Goal: Task Accomplishment & Management: Use online tool/utility

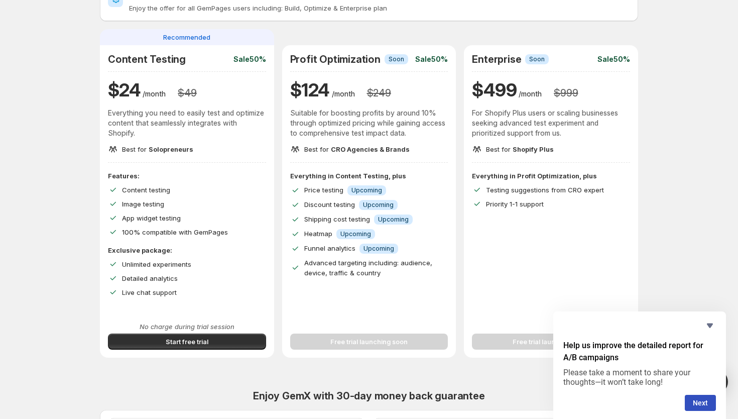
scroll to position [72, 0]
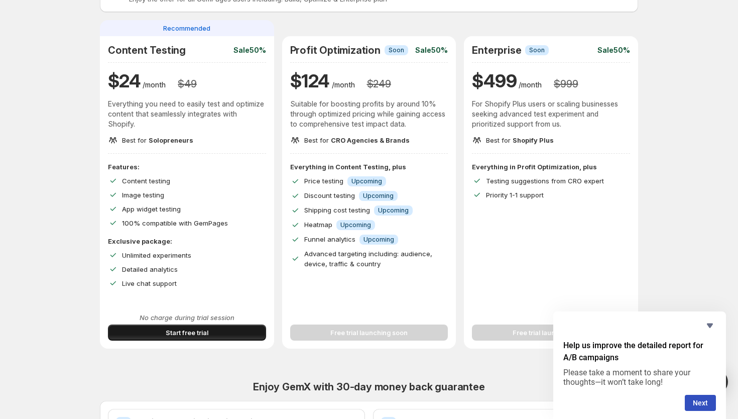
click at [149, 333] on button "Start free trial" at bounding box center [187, 332] width 158 height 16
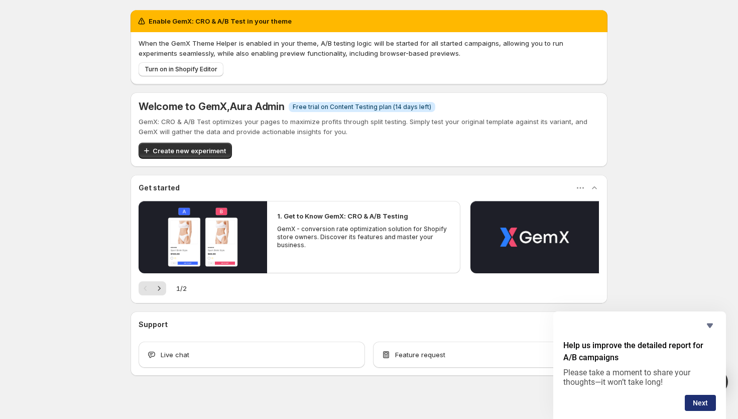
click at [700, 404] on button "Next" at bounding box center [699, 402] width 31 height 16
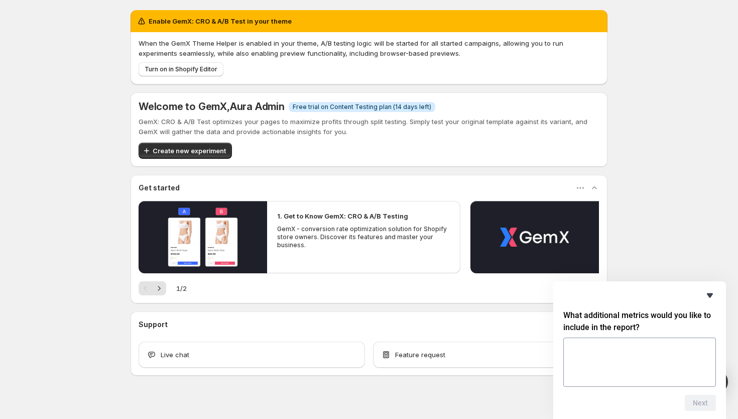
click at [707, 297] on icon "Hide survey" at bounding box center [710, 295] width 12 height 12
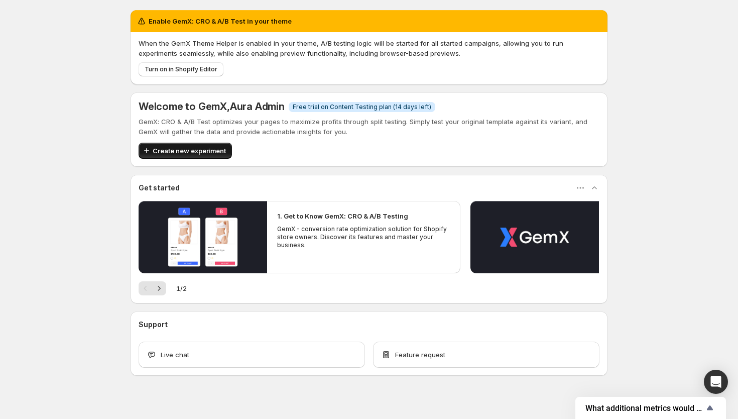
click at [209, 152] on span "Create new experiment" at bounding box center [189, 151] width 73 height 10
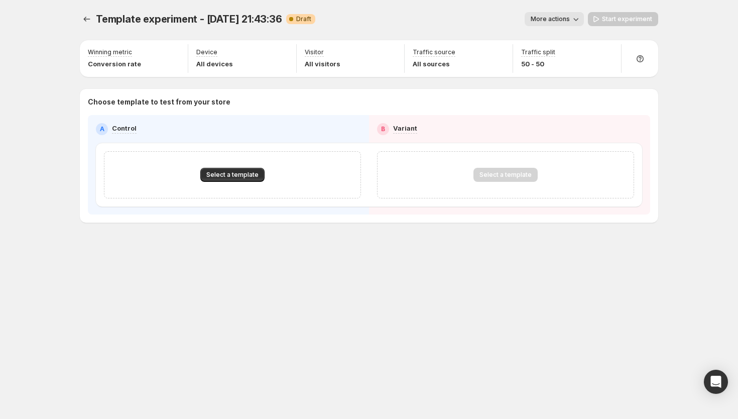
click at [714, 367] on div "Template experiment - Sep 30, 21:43:36. This page is ready Template experiment …" at bounding box center [369, 209] width 738 height 419
click at [716, 379] on icon "Open Intercom Messenger" at bounding box center [716, 381] width 12 height 13
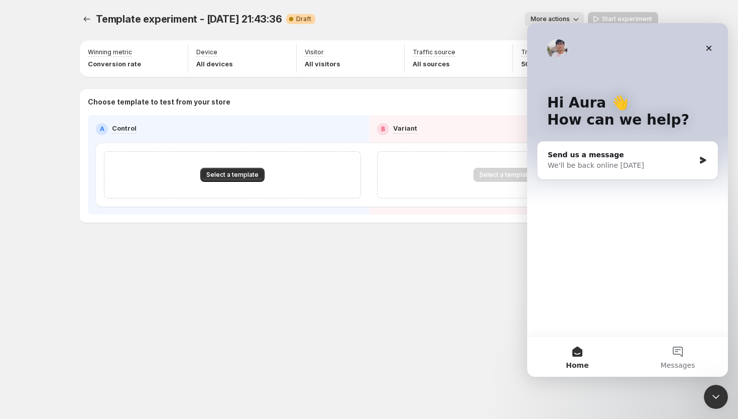
click at [716, 379] on div "Template experiment - Sep 30, 21:43:36. This page is ready Template experiment …" at bounding box center [369, 209] width 738 height 419
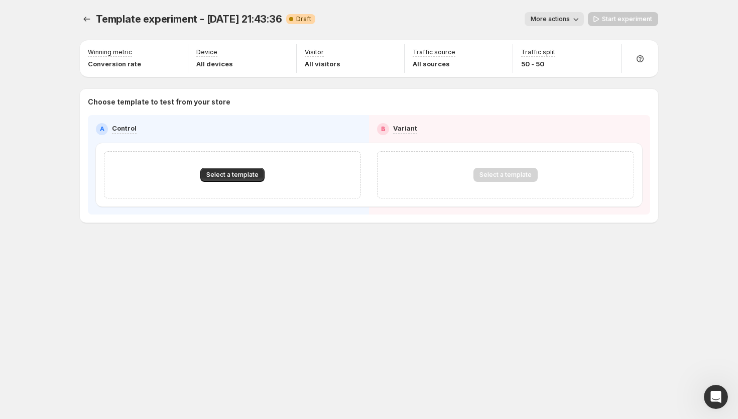
click at [730, 392] on div "Template experiment - Sep 30, 21:43:36. This page is ready Template experiment …" at bounding box center [369, 209] width 738 height 419
click at [720, 393] on icon "Open Intercom Messenger" at bounding box center [714, 395] width 17 height 17
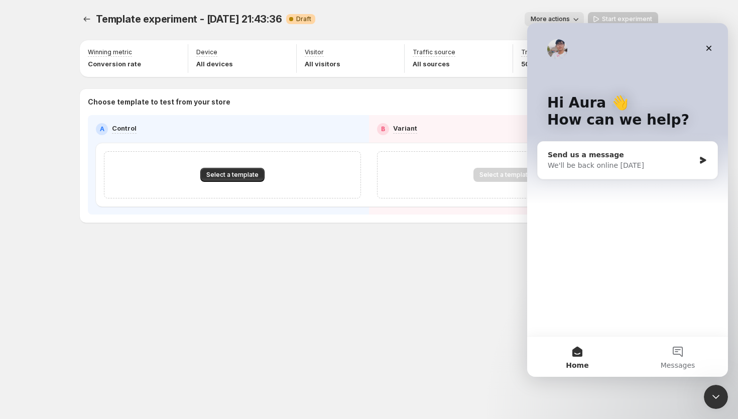
click at [596, 155] on div "Send us a message" at bounding box center [620, 155] width 147 height 11
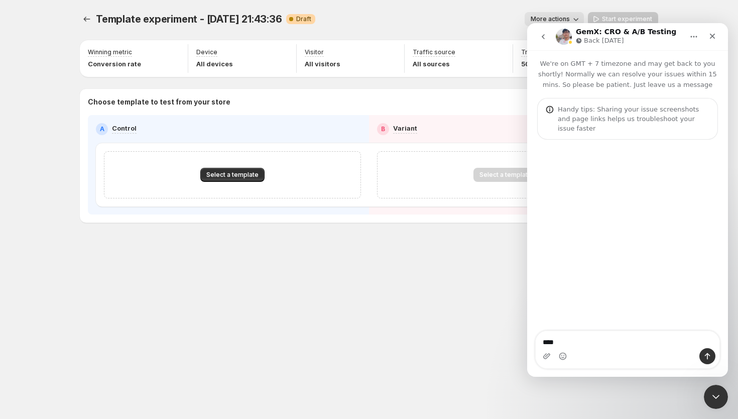
type textarea "*****"
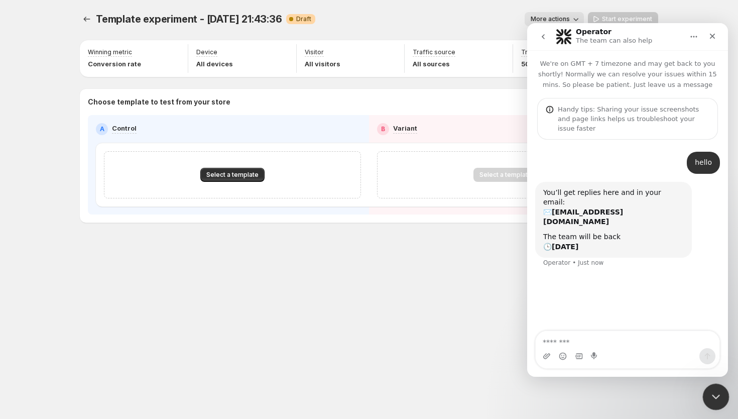
click at [712, 392] on icon "Close Intercom Messenger" at bounding box center [714, 395] width 12 height 12
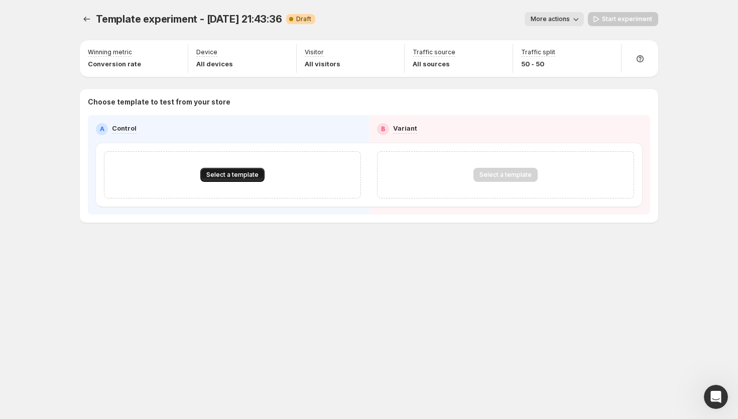
click at [223, 176] on span "Select a template" at bounding box center [232, 175] width 52 height 8
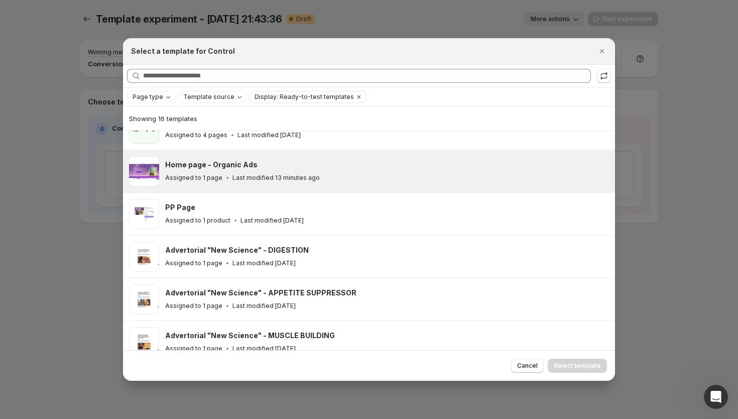
scroll to position [118, 0]
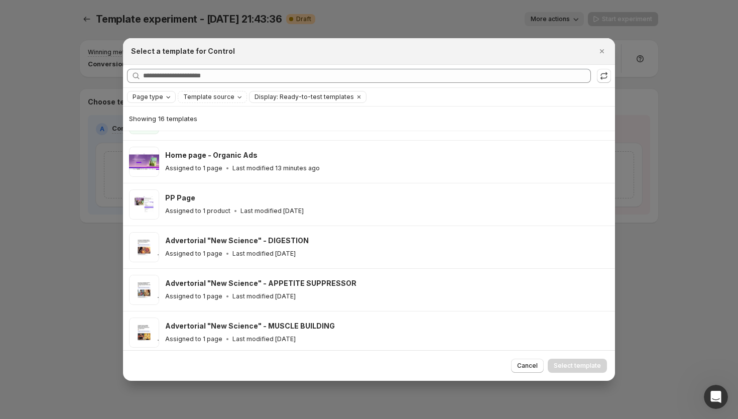
click at [161, 96] on span "Page type" at bounding box center [147, 97] width 31 height 8
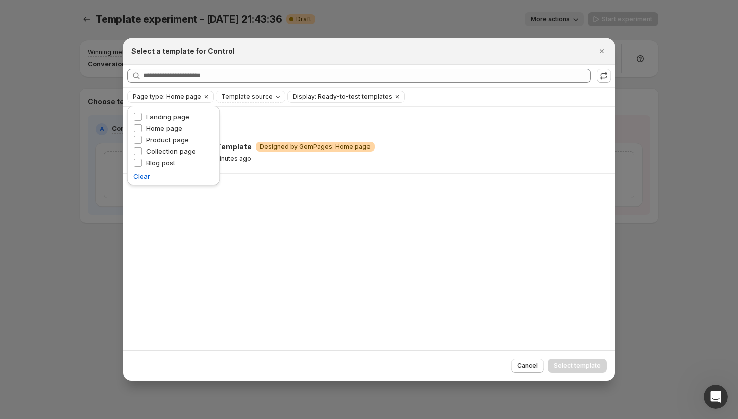
click at [297, 219] on div "Showing 1 template Default Home Template Warning Designed by GemPages: Home pag…" at bounding box center [369, 228] width 492 height 244
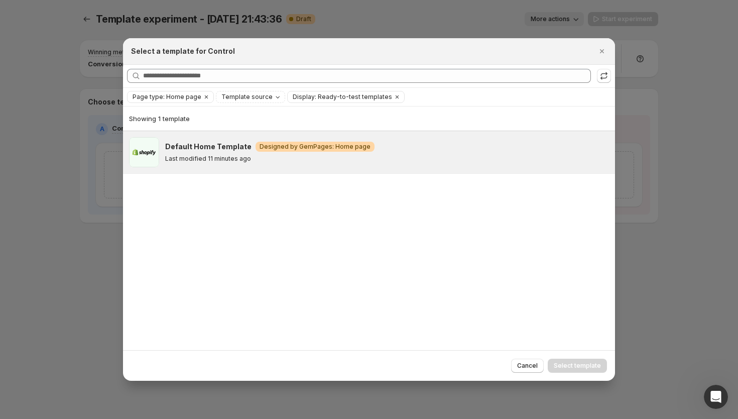
click at [239, 161] on p "Last modified 11 minutes ago" at bounding box center [208, 159] width 86 height 8
click at [572, 366] on span "Select template" at bounding box center [576, 365] width 47 height 8
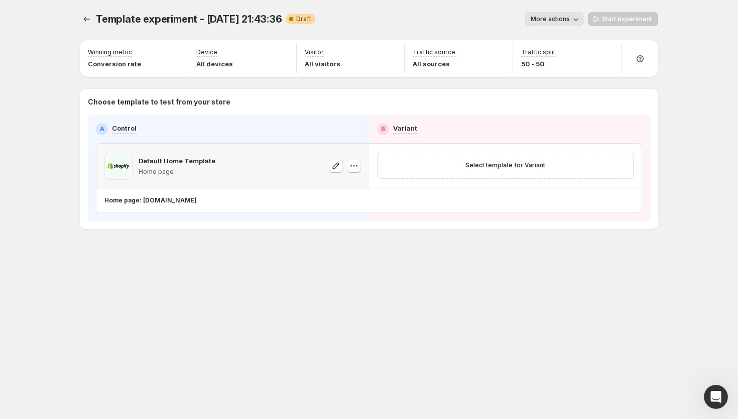
click at [187, 169] on p "Home page" at bounding box center [176, 172] width 77 height 8
click at [333, 162] on icon "button" at bounding box center [336, 166] width 10 height 10
click at [351, 164] on icon "button" at bounding box center [354, 166] width 10 height 10
click at [338, 187] on span "Change template" at bounding box center [356, 187] width 54 height 8
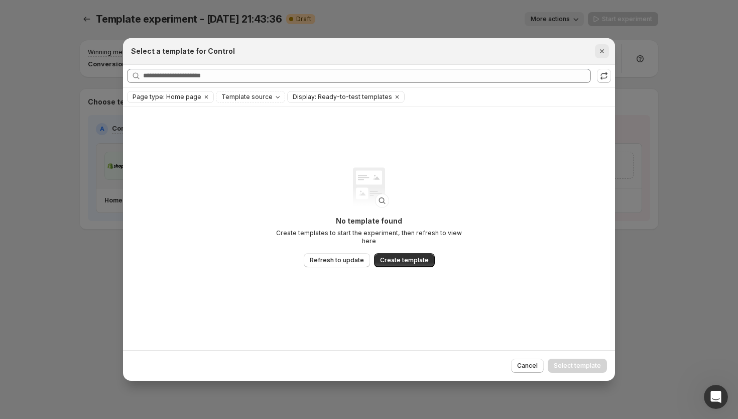
click at [599, 53] on icon "Close" at bounding box center [602, 51] width 10 height 10
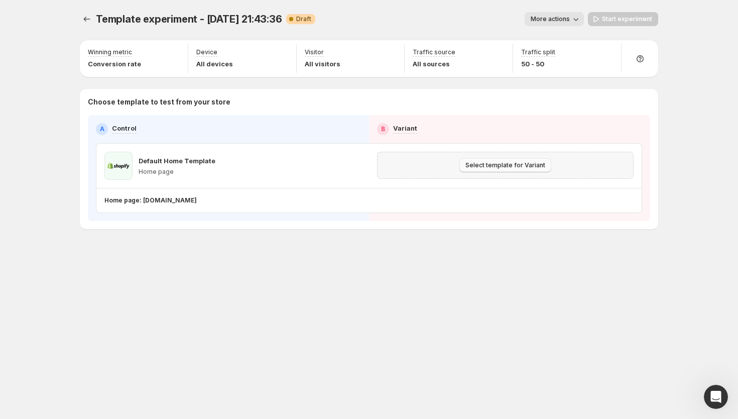
click at [472, 164] on span "Select template for Variant" at bounding box center [505, 165] width 80 height 8
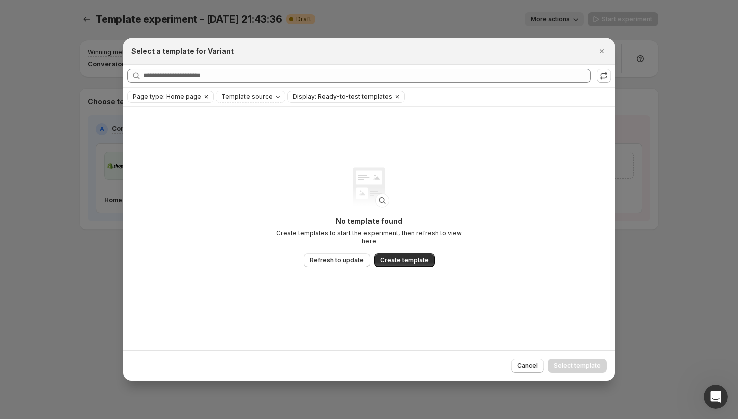
click at [188, 100] on span "Page type: Home page" at bounding box center [166, 97] width 69 height 8
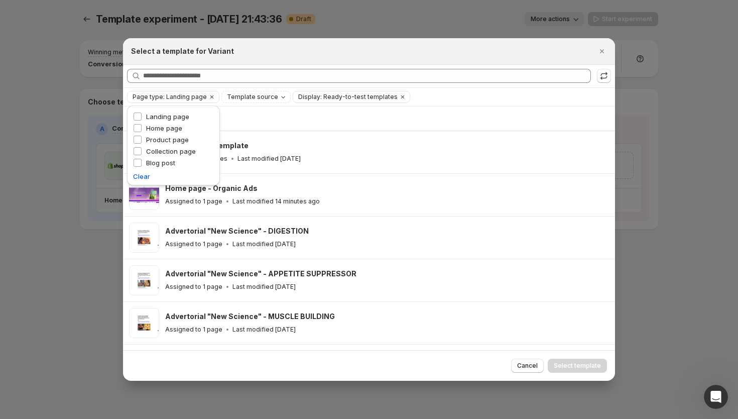
click at [337, 111] on div "Showing 13 templates" at bounding box center [369, 118] width 480 height 24
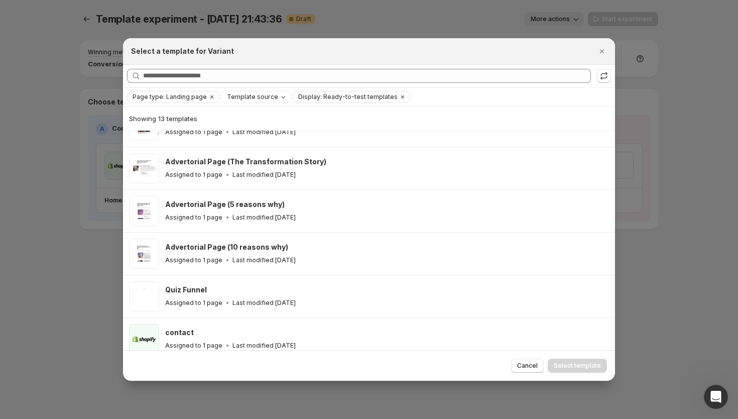
scroll to position [325, 0]
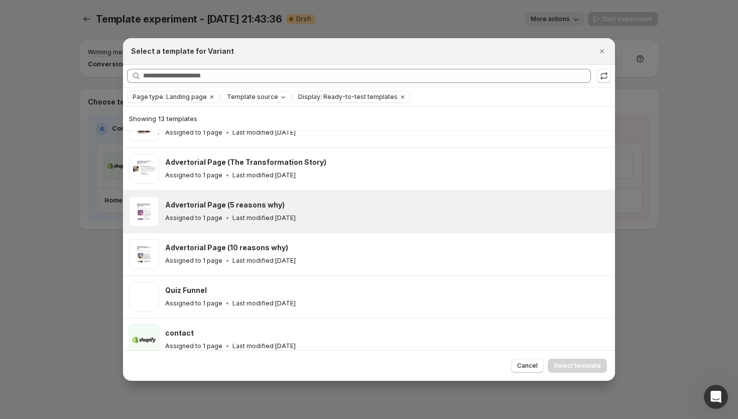
click at [312, 213] on div "Assigned to 1 page Last modified 19 days ago" at bounding box center [385, 218] width 441 height 10
click at [575, 365] on span "Select template" at bounding box center [576, 365] width 47 height 8
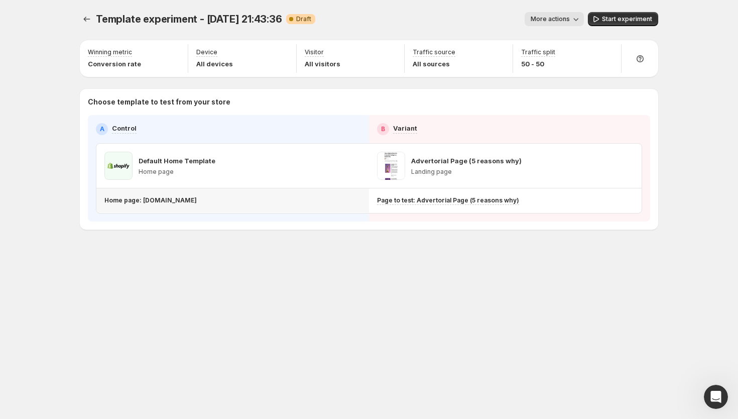
click at [161, 203] on p "Home page: drinkaurablend.com" at bounding box center [150, 200] width 92 height 8
click at [642, 61] on icon at bounding box center [640, 59] width 10 height 10
click at [574, 24] on icon "button" at bounding box center [576, 19] width 10 height 10
click at [604, 19] on span "Start experiment" at bounding box center [627, 19] width 50 height 8
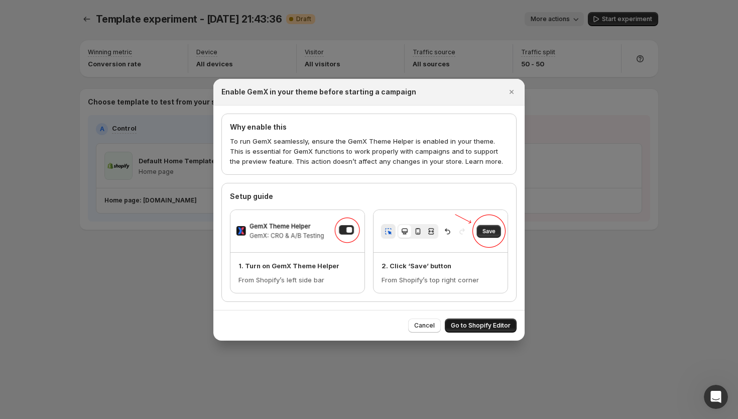
click at [485, 326] on span "Go to Shopify Editor" at bounding box center [481, 325] width 60 height 8
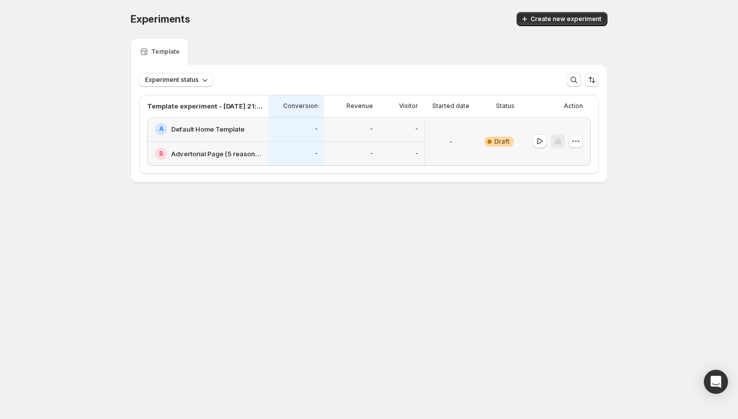
click at [496, 142] on span "Draft" at bounding box center [501, 141] width 15 height 8
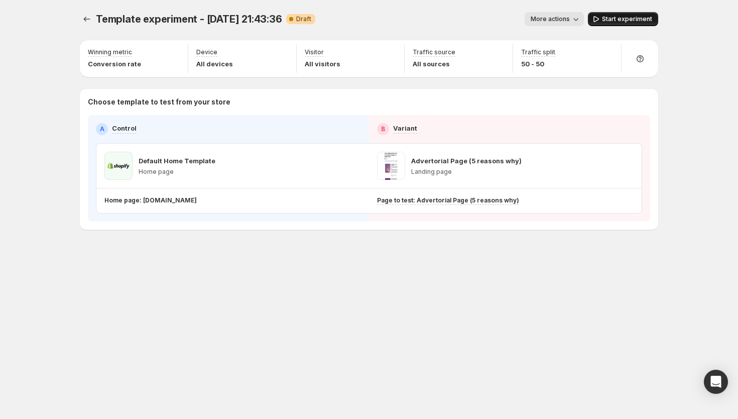
click at [622, 18] on span "Start experiment" at bounding box center [627, 19] width 50 height 8
click at [593, 19] on icon "button" at bounding box center [591, 19] width 10 height 10
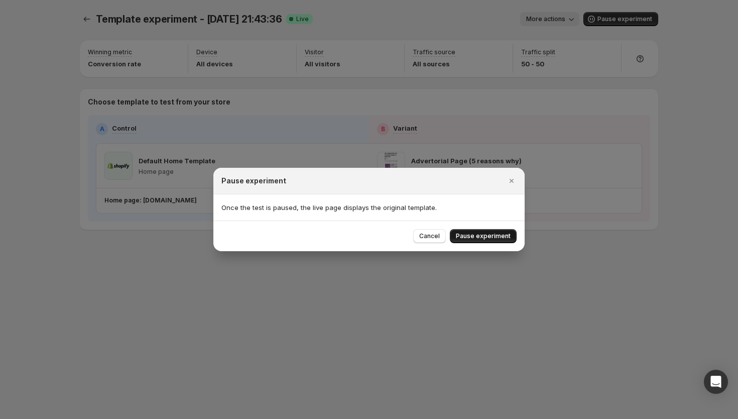
click at [483, 239] on span "Pause experiment" at bounding box center [483, 236] width 55 height 8
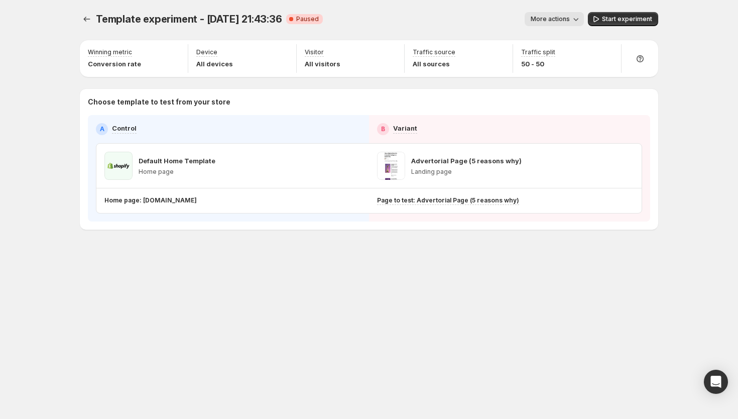
click at [76, 11] on div "Template experiment - Sep 30, 21:43:36. This page is ready Template experiment …" at bounding box center [369, 142] width 602 height 284
click at [635, 62] on icon at bounding box center [640, 59] width 10 height 10
click at [633, 83] on span "Setup guide" at bounding box center [636, 87] width 38 height 8
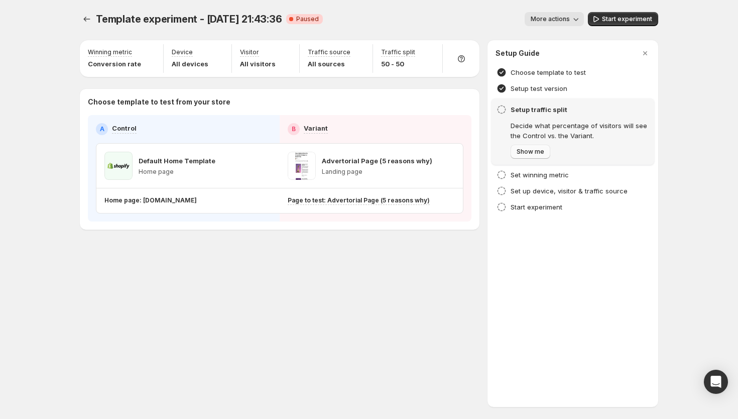
click at [529, 156] on button "Show me" at bounding box center [530, 152] width 40 height 14
click at [524, 154] on span "Next" at bounding box center [523, 152] width 14 height 8
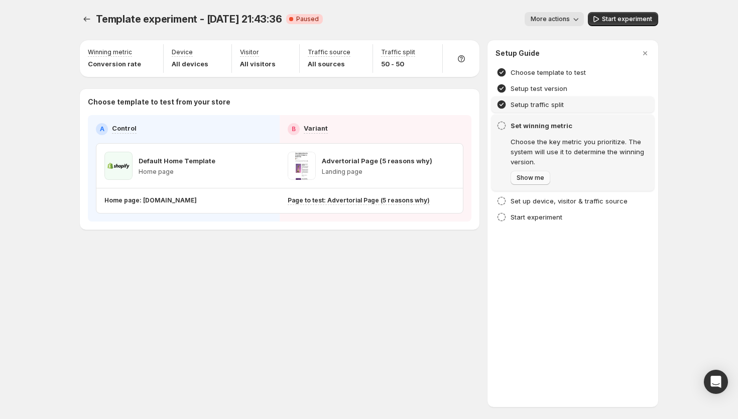
click at [519, 175] on span "Show me" at bounding box center [530, 178] width 28 height 8
click at [519, 175] on span "Next" at bounding box center [523, 178] width 14 height 8
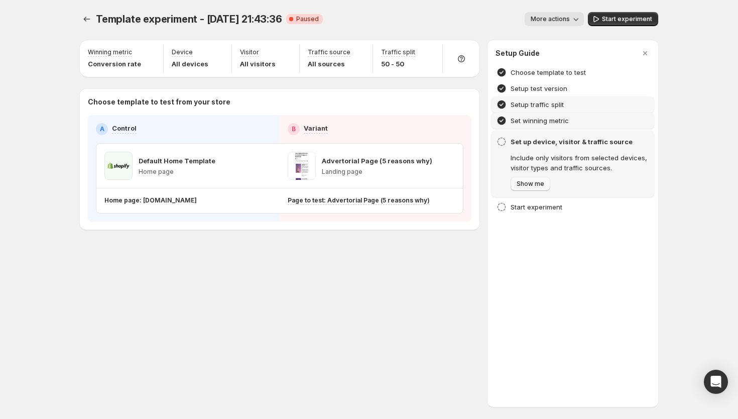
click at [524, 183] on span "Show me" at bounding box center [530, 184] width 28 height 8
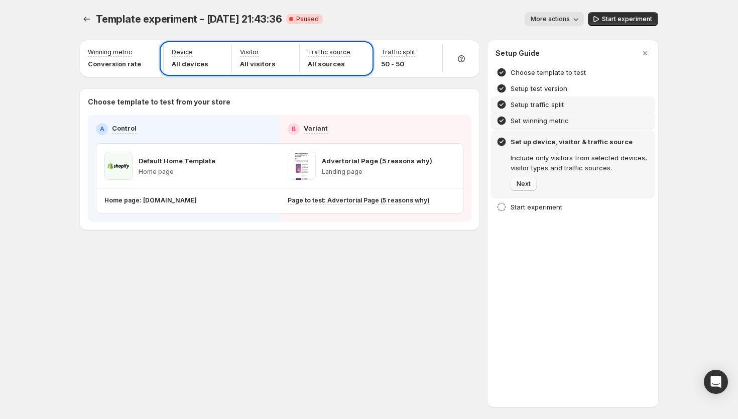
click at [524, 183] on span "Next" at bounding box center [523, 184] width 14 height 8
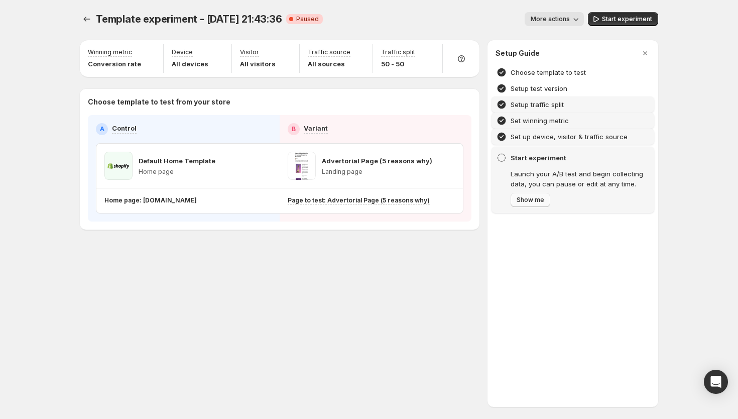
click at [532, 201] on span "Show me" at bounding box center [530, 200] width 28 height 8
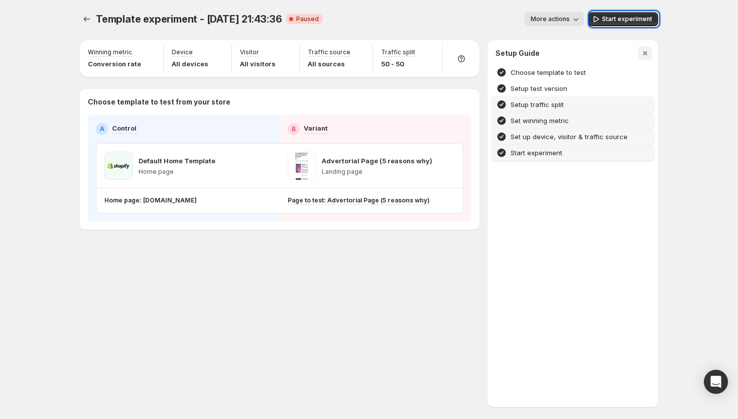
click at [647, 54] on icon "button" at bounding box center [645, 53] width 10 height 10
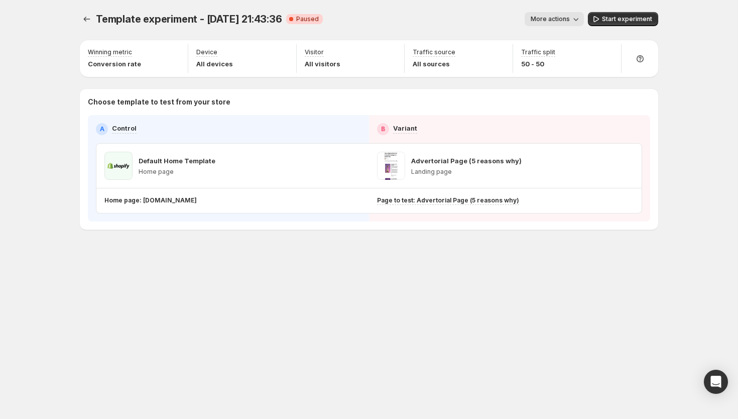
click at [557, 21] on span "More actions" at bounding box center [549, 19] width 39 height 8
click at [462, 88] on div "Winning metric Conversion rate Device All devices Visitor All visitors Traffic …" at bounding box center [369, 134] width 578 height 189
click at [85, 20] on icon "Experiments" at bounding box center [87, 19] width 10 height 10
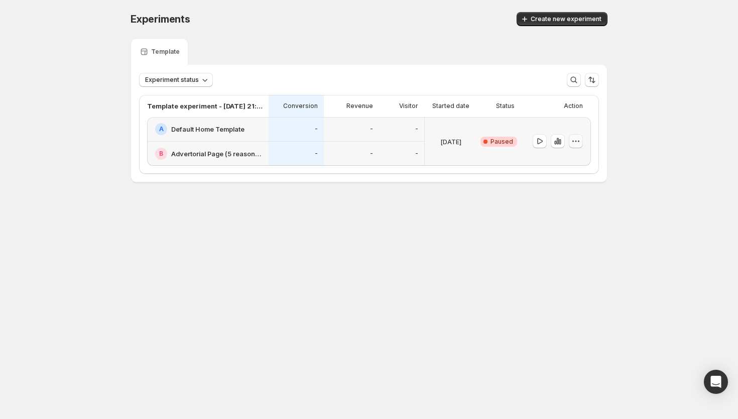
click at [570, 141] on button "button" at bounding box center [576, 141] width 14 height 14
click at [562, 141] on icon "button" at bounding box center [557, 141] width 10 height 10
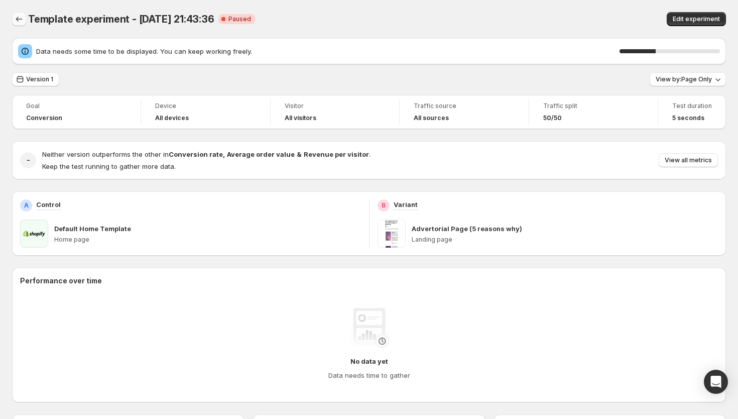
click at [19, 20] on icon "Back" at bounding box center [19, 19] width 10 height 10
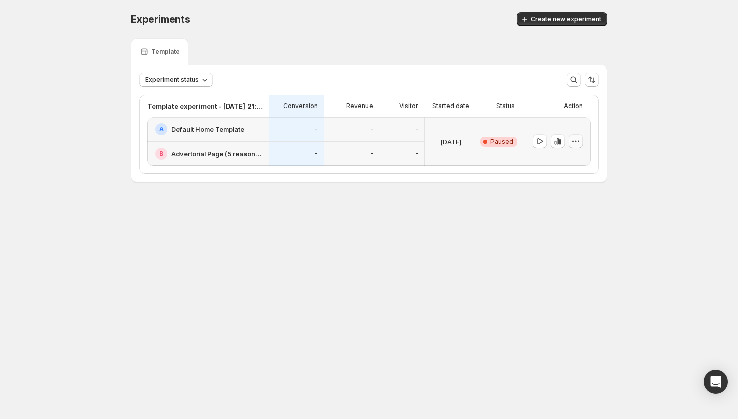
click at [573, 141] on icon "button" at bounding box center [573, 142] width 2 height 2
click at [563, 165] on span "Edit" at bounding box center [563, 162] width 11 height 8
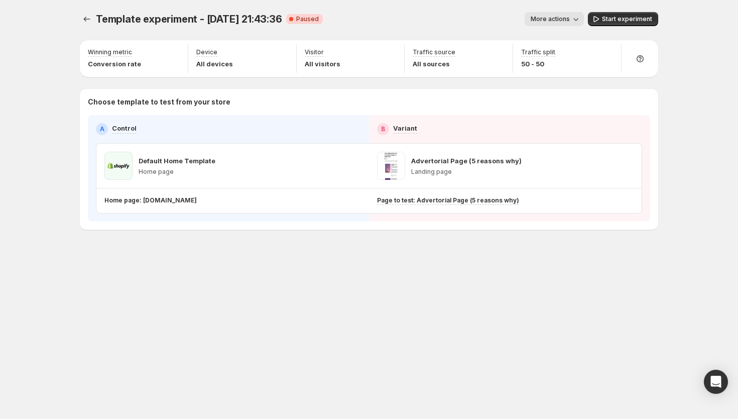
click at [710, 367] on div "Template experiment - Sep 30, 21:43:36. This page is ready Template experiment …" at bounding box center [369, 209] width 738 height 419
click at [713, 379] on icon "Open Intercom Messenger" at bounding box center [716, 381] width 12 height 13
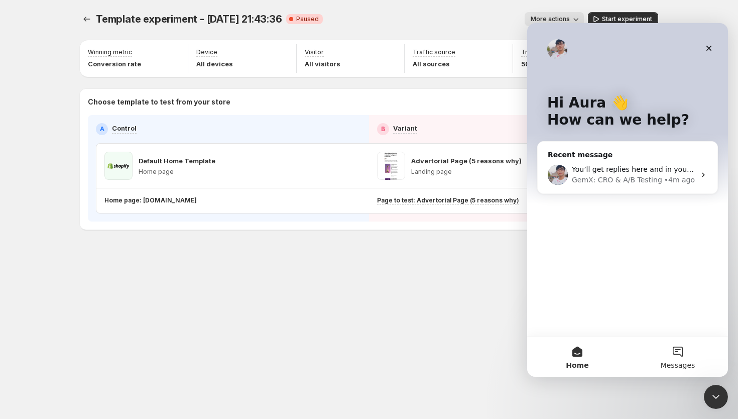
click at [688, 355] on button "Messages" at bounding box center [677, 356] width 100 height 40
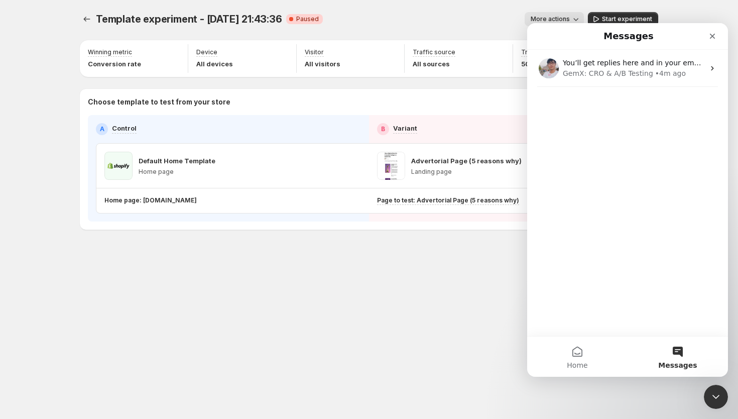
click at [631, 243] on div "You’ll get replies here and in your email: ✉️ auramatchapro@gmail.com The team …" at bounding box center [627, 193] width 201 height 286
click at [580, 362] on span "Home" at bounding box center [577, 364] width 21 height 7
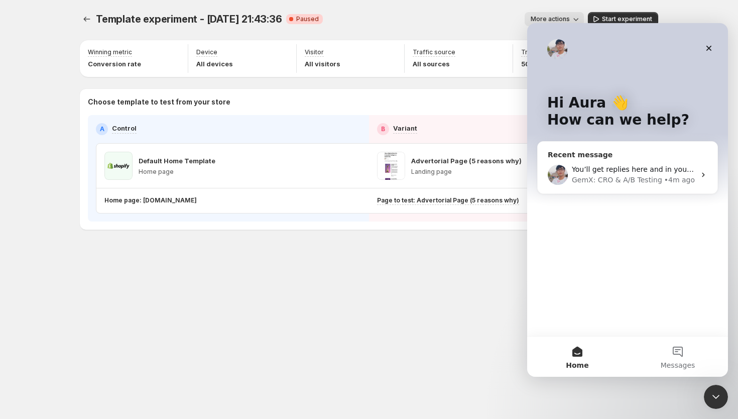
click at [644, 179] on div "GemX: CRO & A/B Testing" at bounding box center [617, 180] width 90 height 11
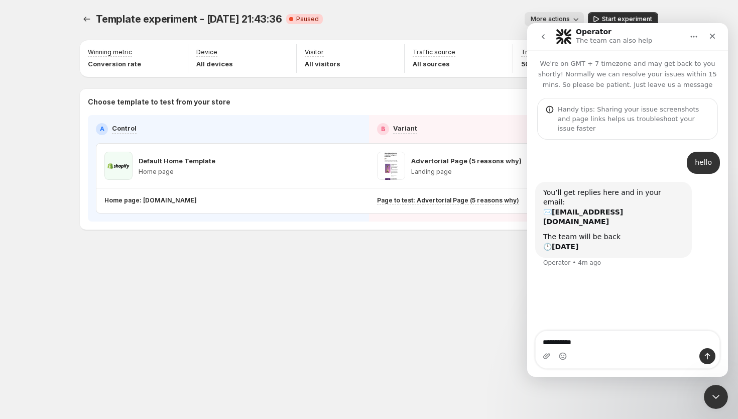
type textarea "**********"
click at [545, 38] on icon "go back" at bounding box center [543, 37] width 8 height 8
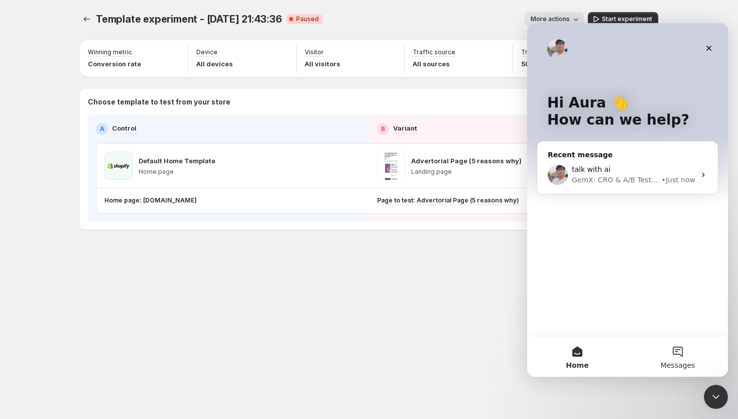
click at [675, 345] on button "Messages" at bounding box center [677, 356] width 100 height 40
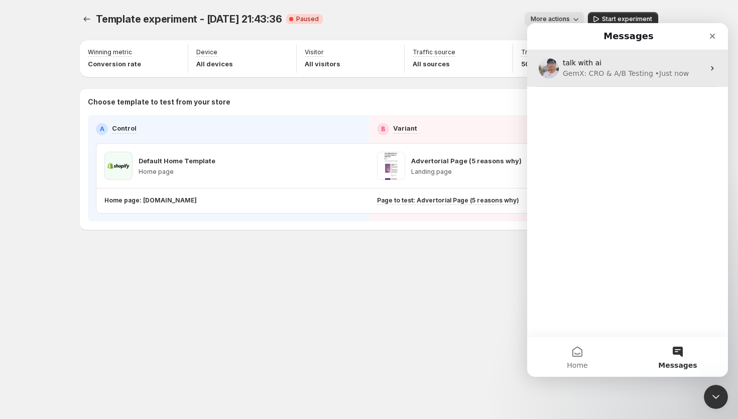
click at [609, 66] on div "talk with ai" at bounding box center [634, 63] width 142 height 11
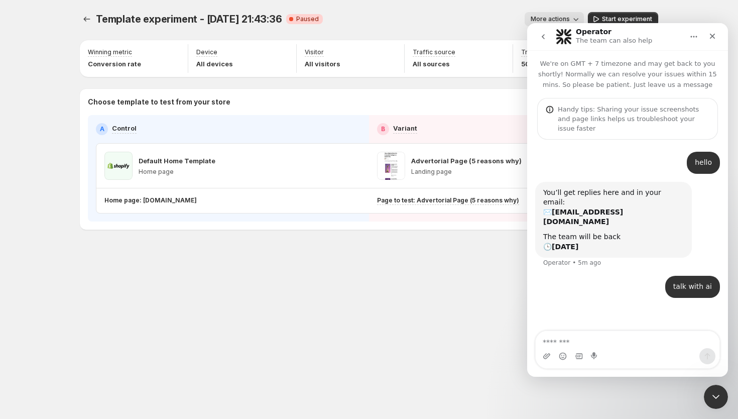
click at [547, 34] on button "go back" at bounding box center [542, 36] width 19 height 19
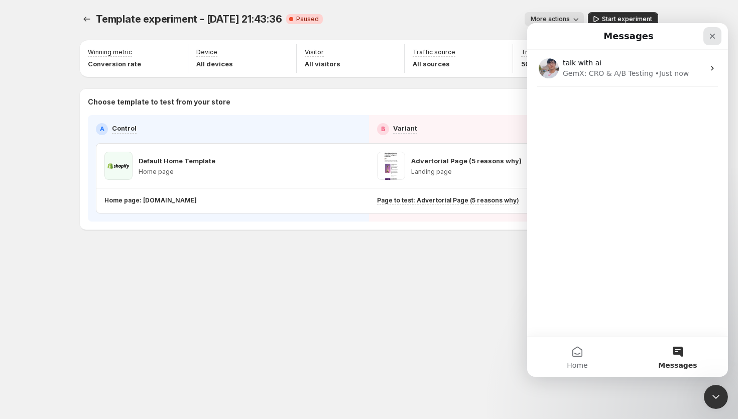
click at [713, 34] on icon "Close" at bounding box center [713, 37] width 6 height 6
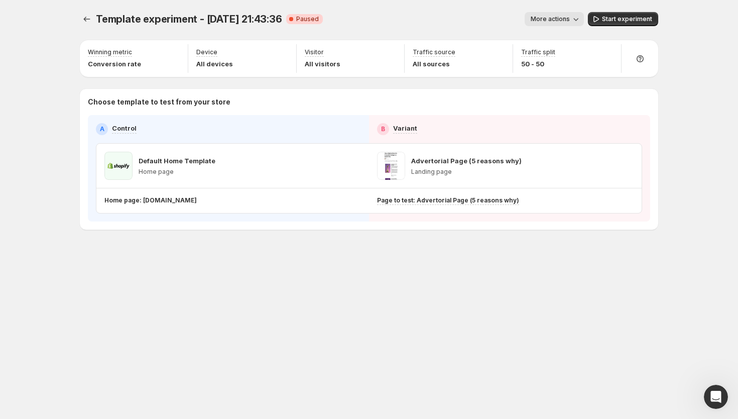
click at [519, 25] on div "More actions" at bounding box center [457, 19] width 253 height 14
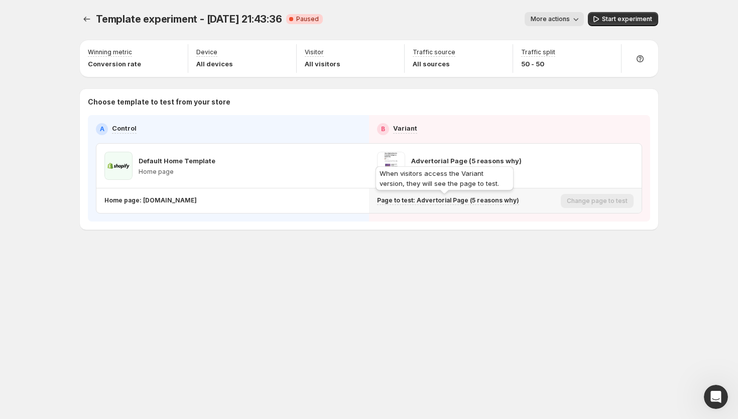
click at [398, 200] on p "Page to test: Advertorial Page (5 reasons why)" at bounding box center [448, 200] width 142 height 8
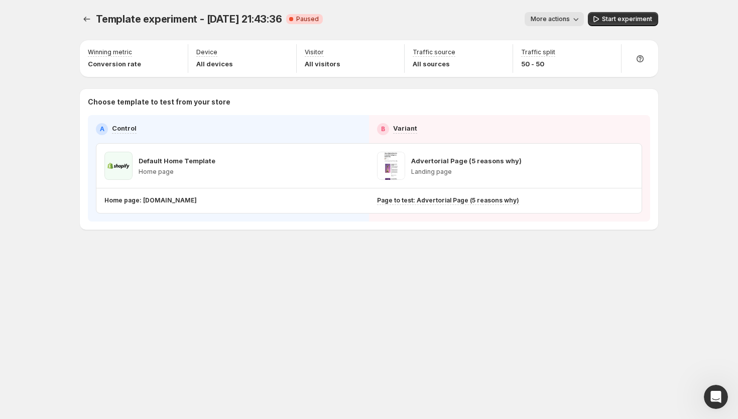
click at [622, 11] on div "Template experiment - Sep 30, 21:43:36. This page is ready Template experiment …" at bounding box center [369, 19] width 578 height 38
click at [622, 17] on span "Start experiment" at bounding box center [627, 19] width 50 height 8
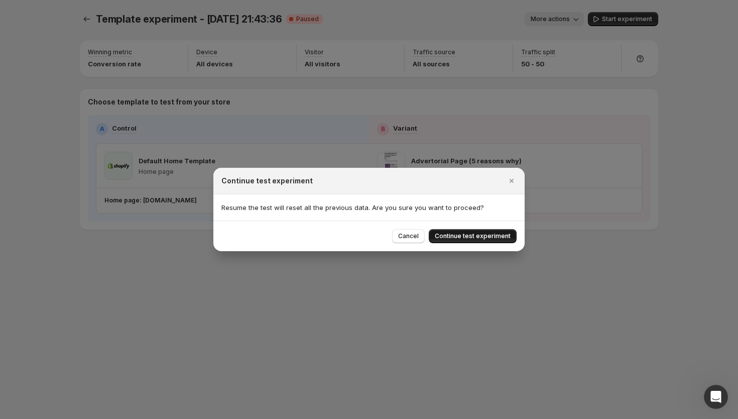
click at [475, 232] on button "Continue test experiment" at bounding box center [473, 236] width 88 height 14
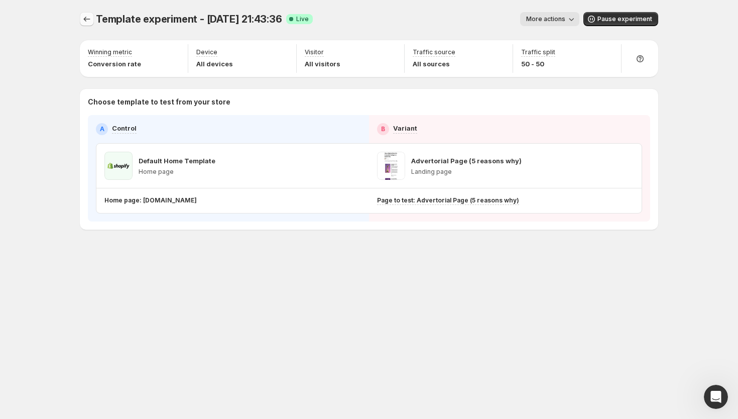
click at [84, 17] on icon "Experiments" at bounding box center [87, 19] width 10 height 10
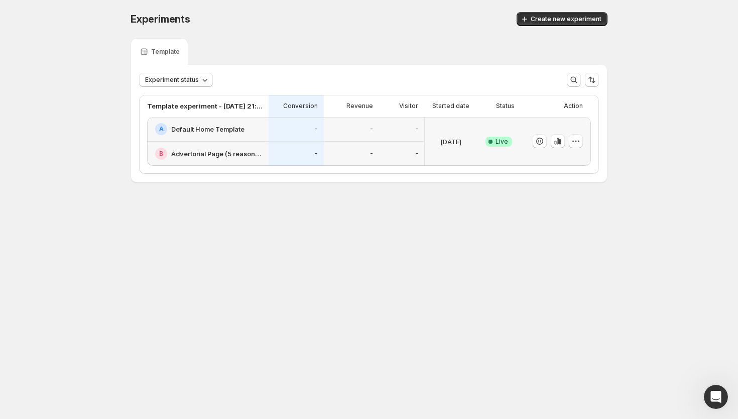
click at [319, 118] on div "-" at bounding box center [295, 129] width 55 height 25
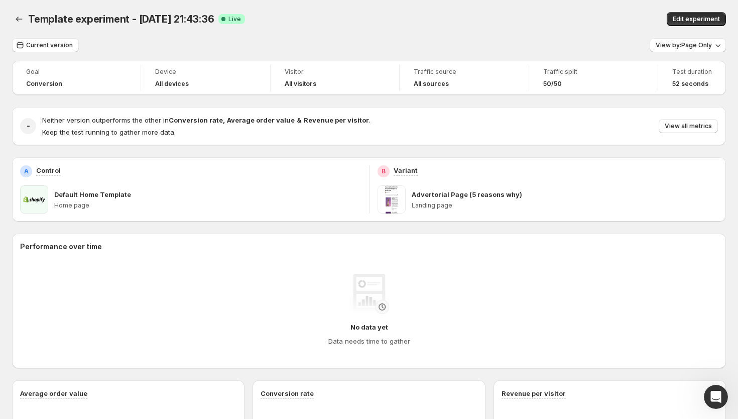
click at [347, 199] on div "Default Home Template" at bounding box center [207, 194] width 307 height 10
click at [675, 20] on span "Edit experiment" at bounding box center [695, 19] width 47 height 8
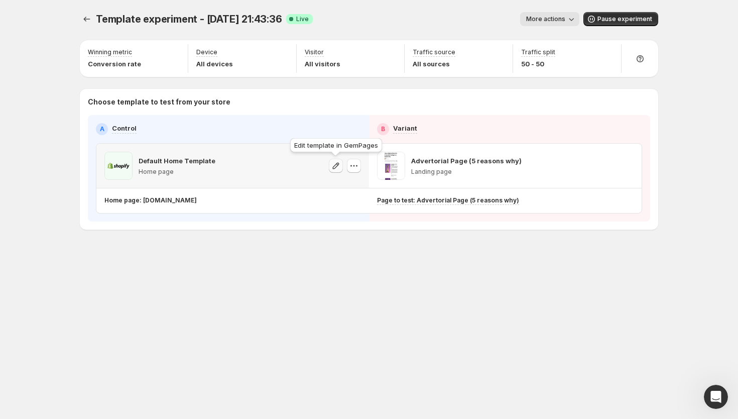
click at [336, 166] on icon "button" at bounding box center [336, 166] width 10 height 10
click at [356, 166] on icon "button" at bounding box center [357, 166] width 2 height 2
click at [615, 18] on span "Pause experiment" at bounding box center [624, 19] width 55 height 8
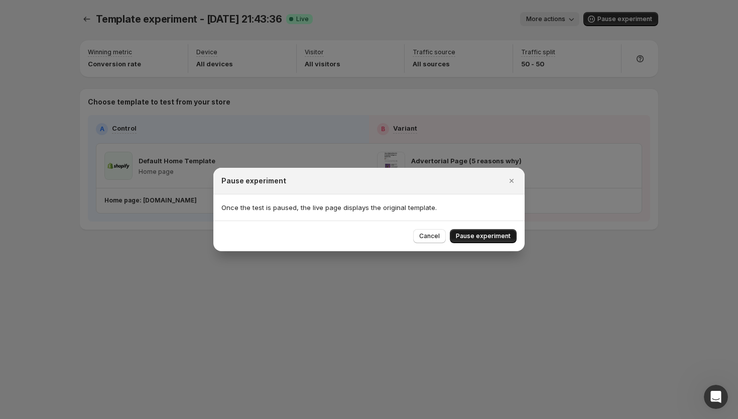
click at [485, 234] on span "Pause experiment" at bounding box center [483, 236] width 55 height 8
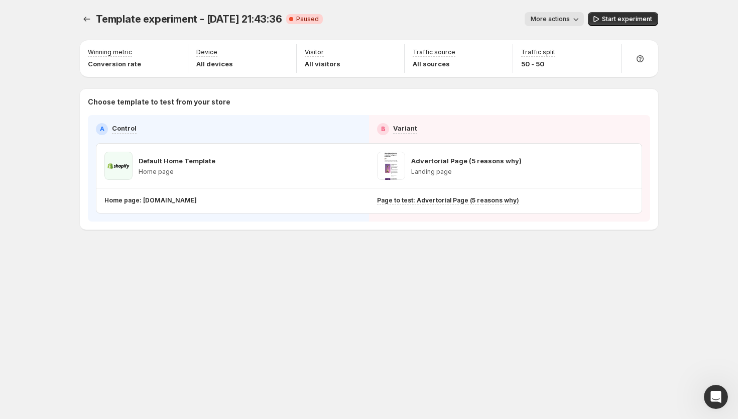
click at [563, 21] on span "More actions" at bounding box center [549, 19] width 39 height 8
click at [565, 94] on span "Delete" at bounding box center [557, 91] width 20 height 8
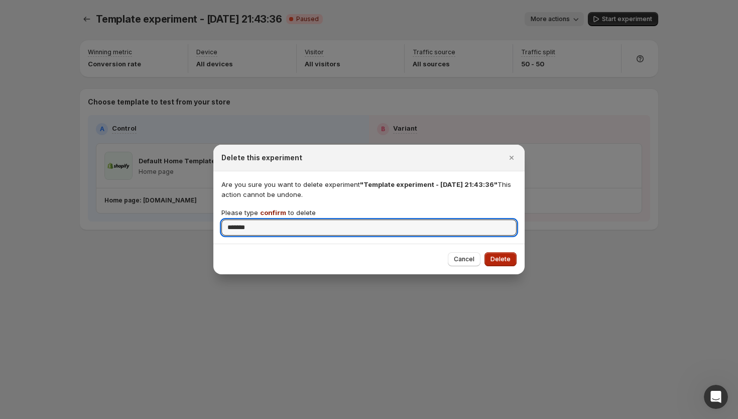
type input "*******"
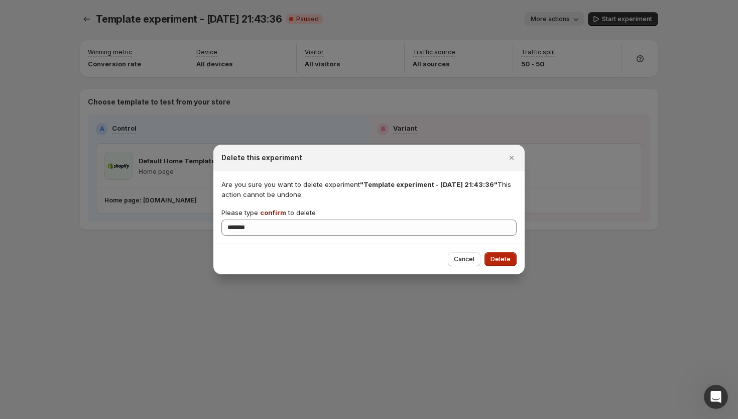
click at [503, 254] on button "Delete" at bounding box center [500, 259] width 32 height 14
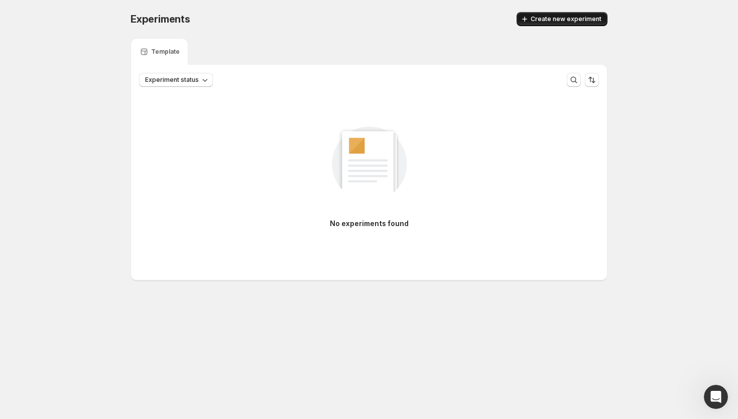
click at [544, 22] on span "Create new experiment" at bounding box center [565, 19] width 71 height 8
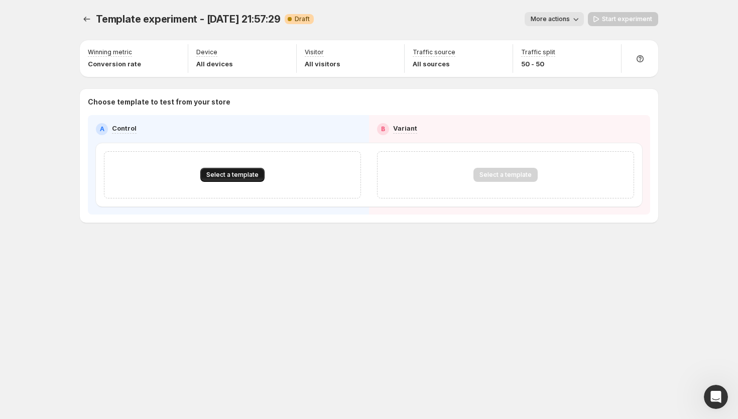
click at [234, 179] on button "Select a template" at bounding box center [232, 175] width 64 height 14
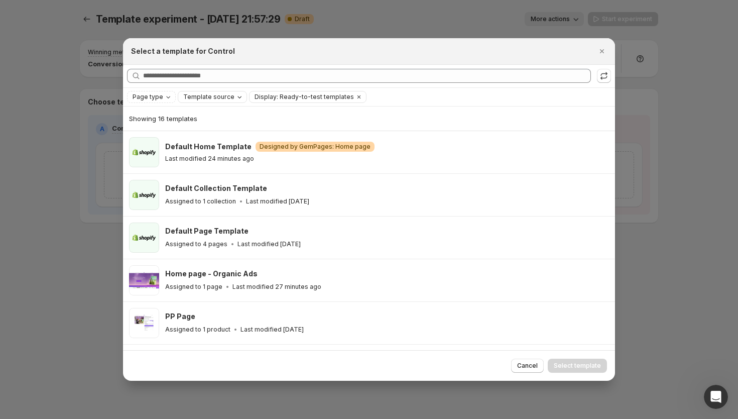
click at [187, 94] on span "Template source" at bounding box center [208, 97] width 51 height 8
click at [158, 99] on span "Page type" at bounding box center [147, 97] width 31 height 8
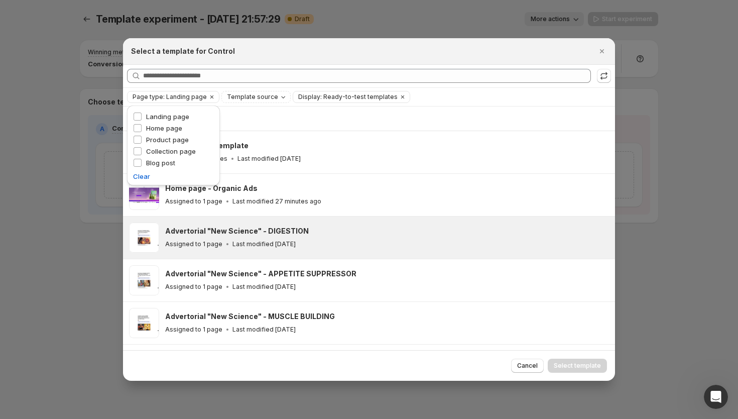
scroll to position [332, 0]
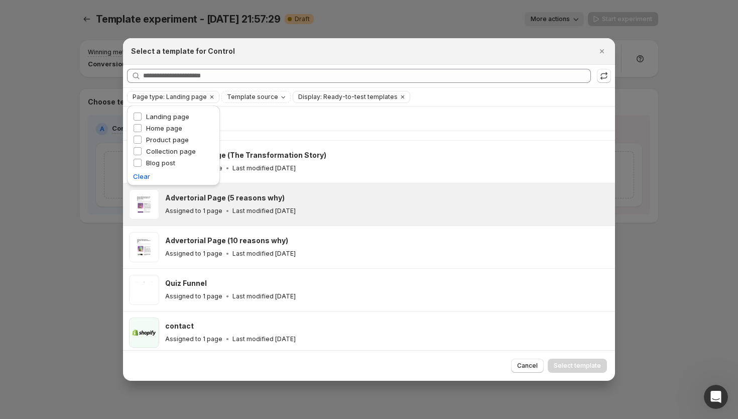
click at [268, 206] on div "Assigned to 1 page Last modified 19 days ago" at bounding box center [385, 211] width 441 height 10
click at [564, 364] on span "Select template" at bounding box center [576, 365] width 47 height 8
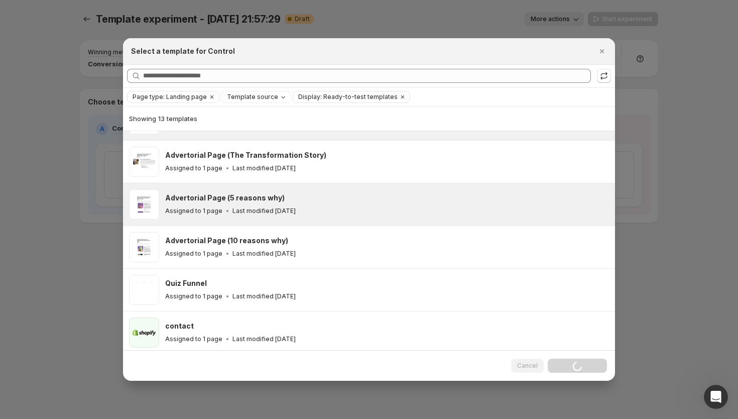
scroll to position [290, 0]
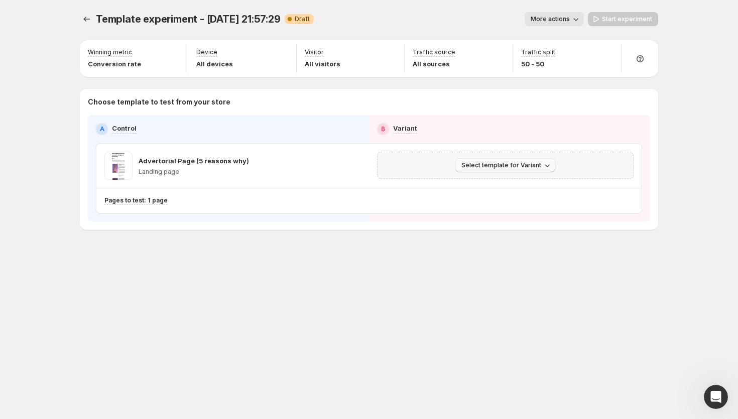
click at [501, 172] on button "Select template for Variant" at bounding box center [505, 165] width 100 height 14
click at [463, 186] on span "Select an existing template" at bounding box center [498, 186] width 85 height 8
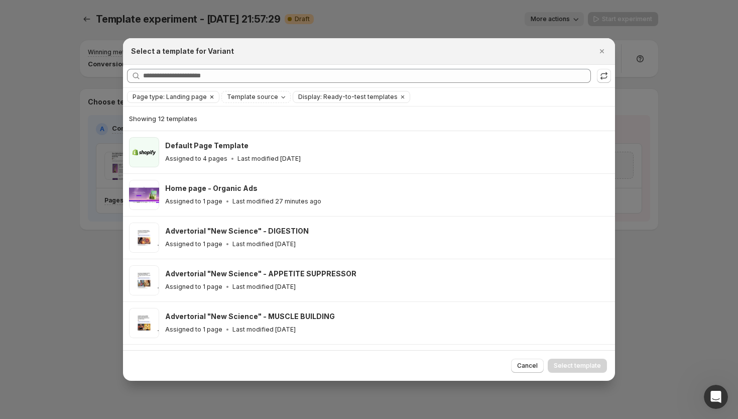
click at [161, 95] on span "Page type: Landing page" at bounding box center [169, 97] width 74 height 8
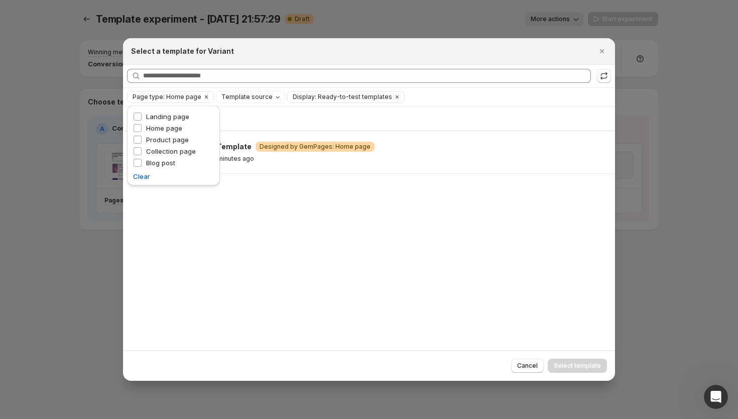
click at [303, 191] on div "Showing 1 template Default Home Template Warning Designed by GemPages: Home pag…" at bounding box center [369, 228] width 492 height 244
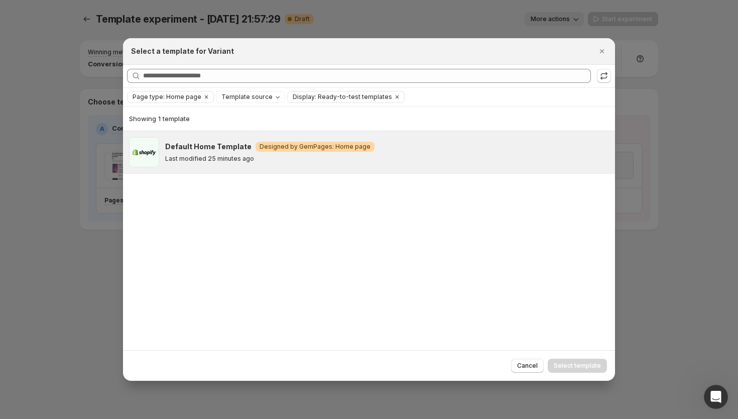
click at [318, 165] on div "Default Home Template Warning Designed by GemPages: Home page Last modified 25 …" at bounding box center [387, 152] width 444 height 30
click at [569, 373] on div "Cancel Select template" at bounding box center [369, 365] width 492 height 31
click at [576, 362] on span "Select template" at bounding box center [576, 365] width 47 height 8
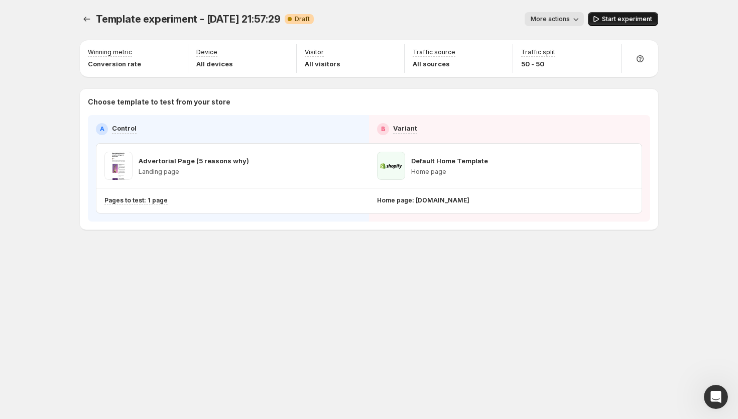
click at [602, 19] on button "Start experiment" at bounding box center [623, 19] width 70 height 14
click at [86, 20] on icon "Experiments" at bounding box center [87, 19] width 10 height 10
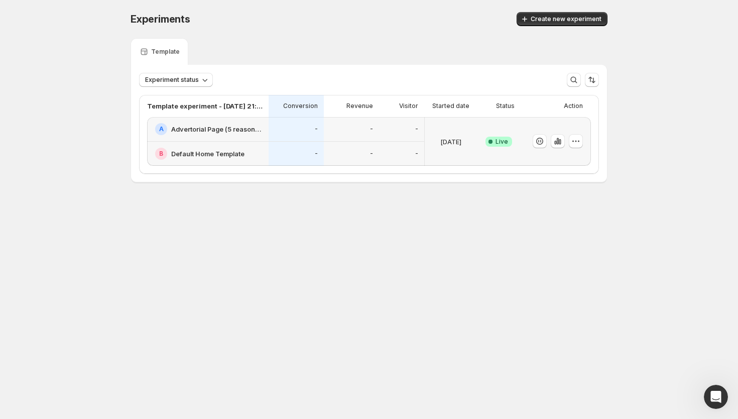
click at [346, 112] on div "Revenue" at bounding box center [351, 106] width 55 height 22
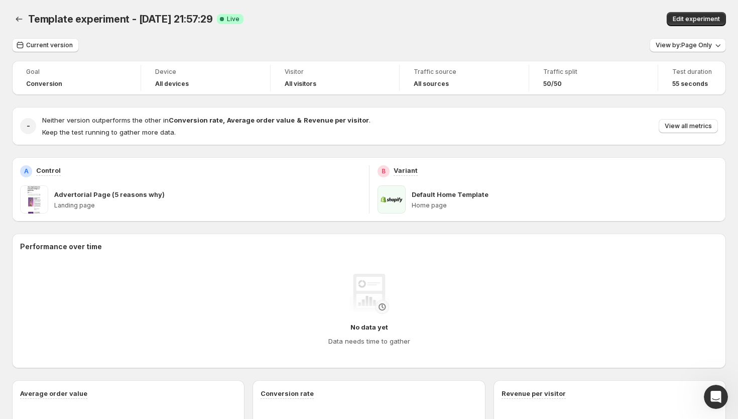
click at [29, 25] on span "Template experiment - Sep 30, 21:57:29" at bounding box center [120, 19] width 185 height 12
click at [19, 21] on icon "Back" at bounding box center [19, 19] width 10 height 10
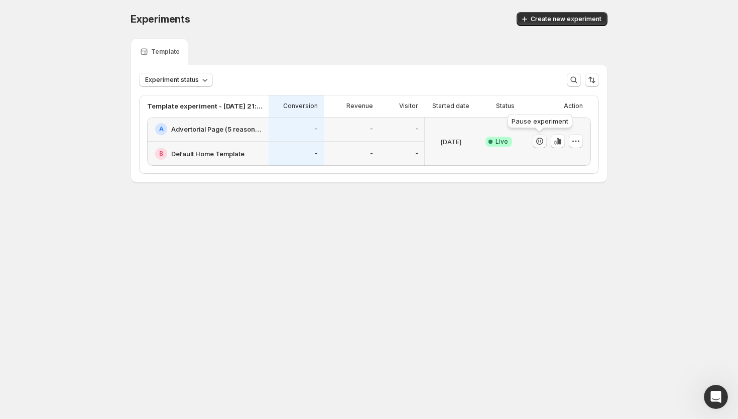
click at [539, 136] on icon "button" at bounding box center [539, 141] width 10 height 10
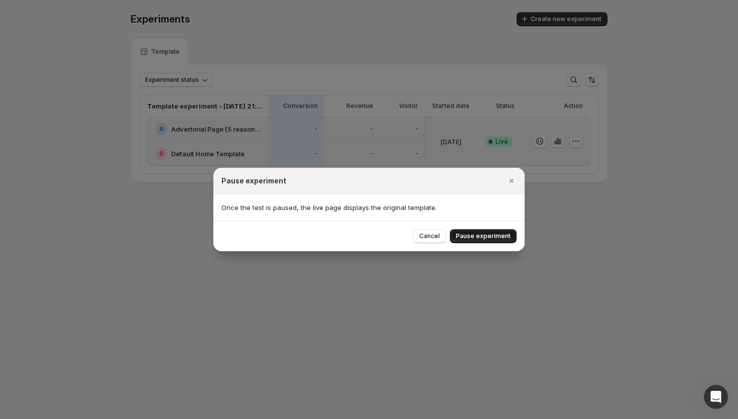
click at [473, 234] on span "Pause experiment" at bounding box center [483, 236] width 55 height 8
click at [715, 390] on icon "Open Intercom Messenger" at bounding box center [714, 395] width 17 height 17
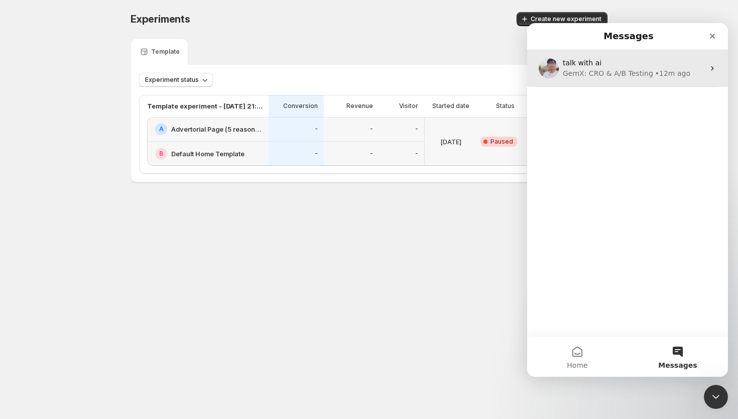
click at [644, 70] on div "GemX: CRO & A/B Testing" at bounding box center [608, 73] width 90 height 11
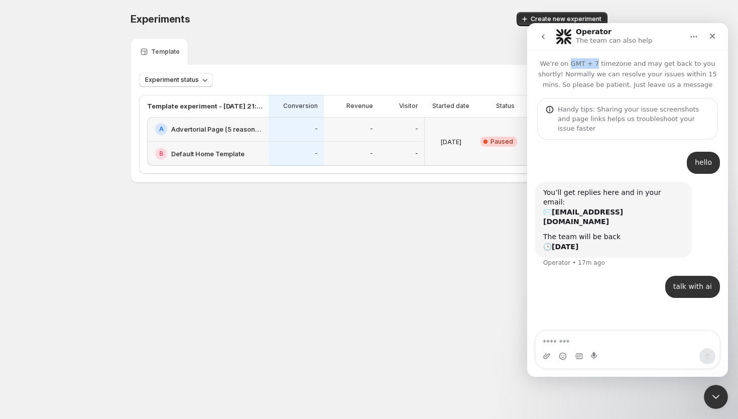
drag, startPoint x: 576, startPoint y: 63, endPoint x: 601, endPoint y: 66, distance: 24.7
click at [601, 66] on p "We're on GMT + 7 timezone and may get back to you shortly! Normally we can reso…" at bounding box center [627, 70] width 201 height 40
copy p "GMT + 7"
click at [550, 331] on textarea "Message…" at bounding box center [627, 339] width 184 height 17
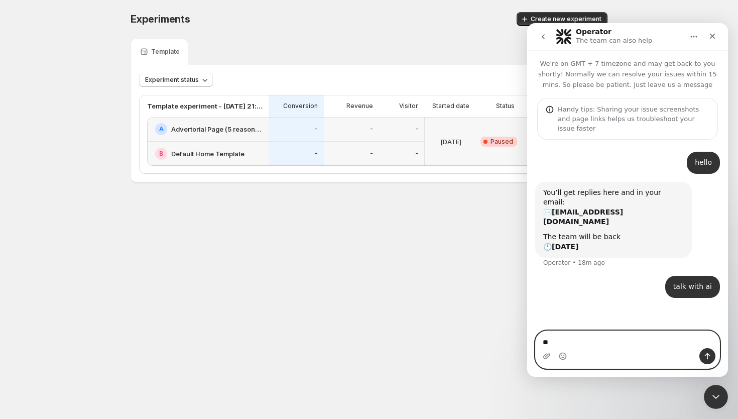
type textarea "*"
click at [555, 345] on textarea "**********" at bounding box center [627, 334] width 184 height 27
click at [562, 343] on textarea "**********" at bounding box center [627, 334] width 184 height 27
click at [609, 342] on textarea "**********" at bounding box center [627, 334] width 184 height 27
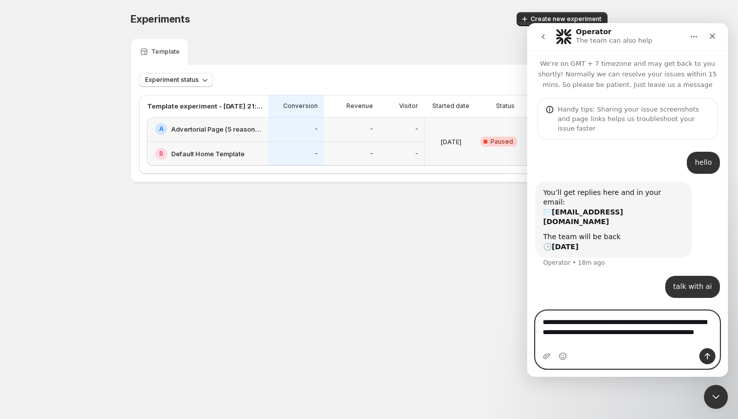
click at [604, 324] on textarea "**********" at bounding box center [627, 329] width 184 height 37
type textarea "**********"
click at [702, 354] on button "Send a message…" at bounding box center [707, 356] width 16 height 16
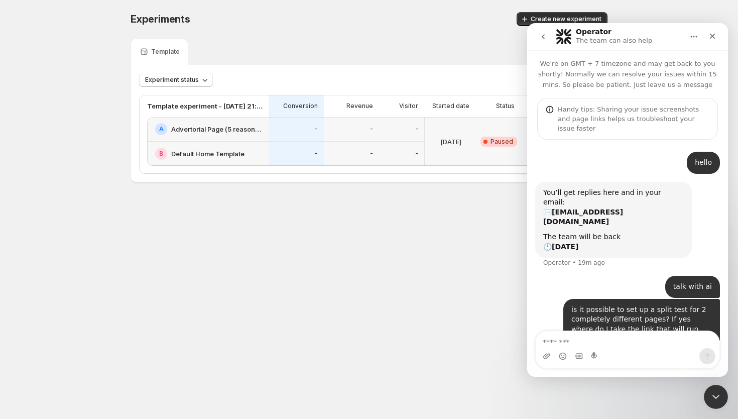
click at [572, 41] on div "Operator The team can also help" at bounding box center [618, 37] width 127 height 18
click at [629, 156] on div "hello Aura • 19m ago" at bounding box center [627, 167] width 185 height 30
click at [543, 34] on icon "go back" at bounding box center [543, 37] width 8 height 8
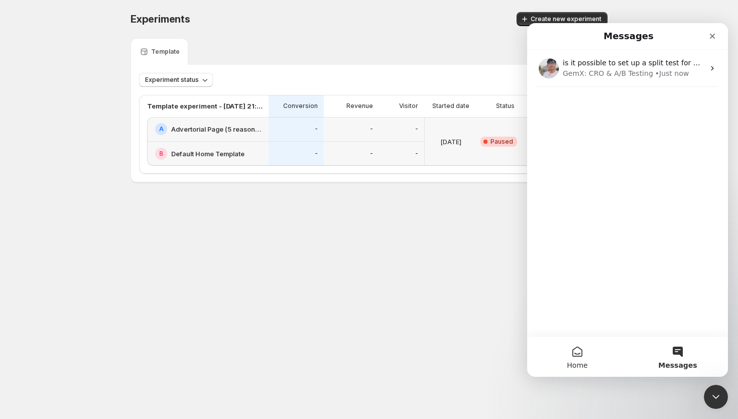
click at [588, 344] on button "Home" at bounding box center [577, 356] width 100 height 40
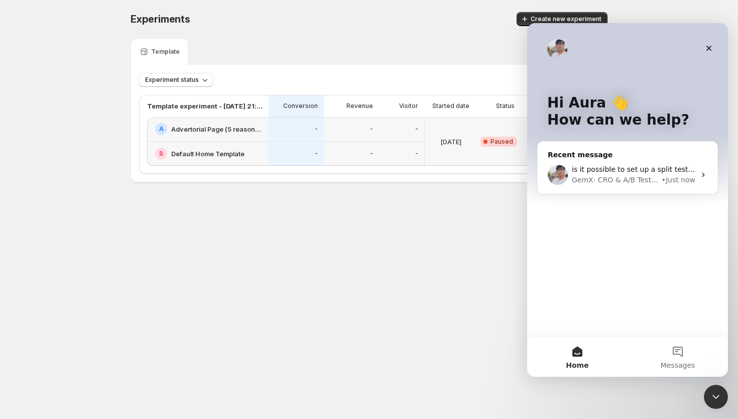
click at [581, 278] on div "Hi Aura 👋 How can we help? Recent message is it possible to set up a split test…" at bounding box center [627, 179] width 201 height 313
click at [704, 50] on div "Close" at bounding box center [709, 48] width 18 height 18
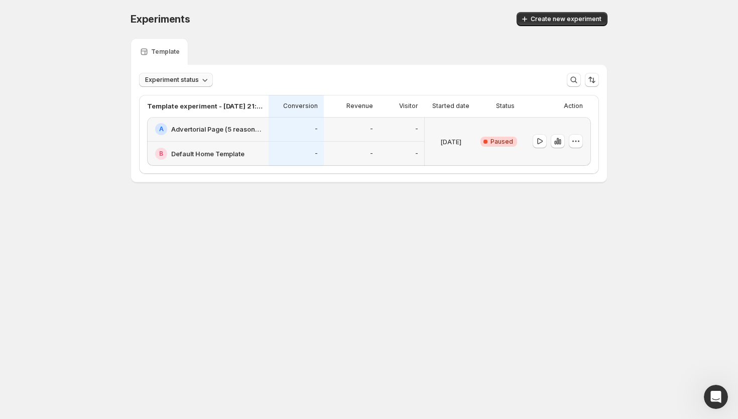
click at [191, 82] on span "Experiment status" at bounding box center [172, 80] width 54 height 8
click at [288, 107] on p "Conversion" at bounding box center [300, 106] width 35 height 8
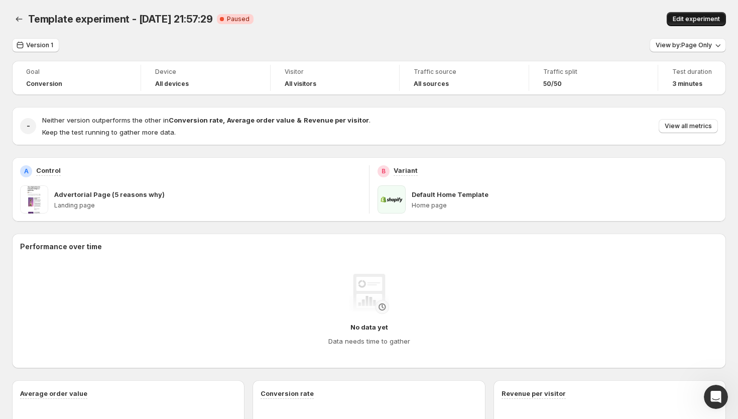
click at [683, 21] on span "Edit experiment" at bounding box center [695, 19] width 47 height 8
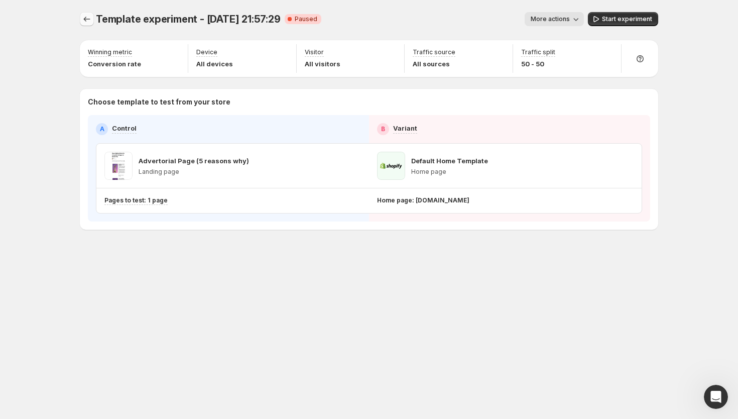
click at [84, 19] on icon "Experiments" at bounding box center [87, 19] width 7 height 5
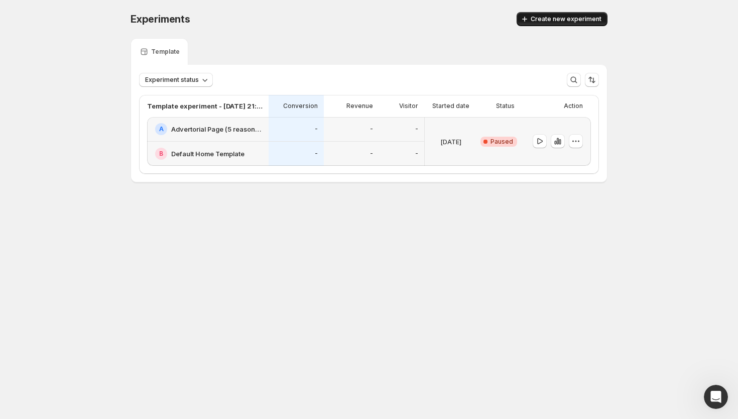
click at [559, 19] on span "Create new experiment" at bounding box center [565, 19] width 71 height 8
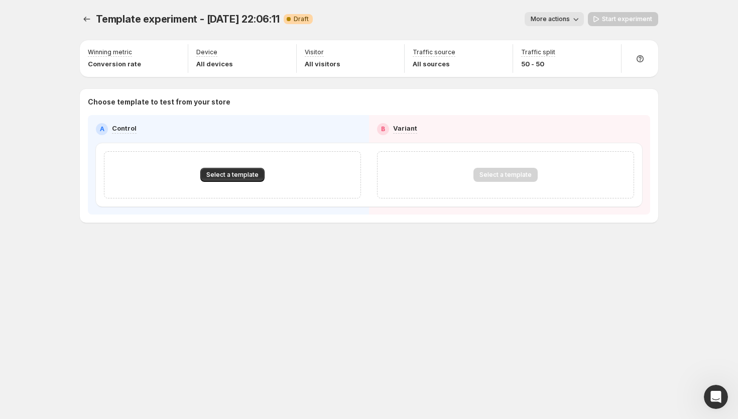
click at [554, 16] on span "More actions" at bounding box center [549, 19] width 39 height 8
click at [517, 16] on div "More actions" at bounding box center [452, 19] width 263 height 14
click at [635, 58] on icon at bounding box center [640, 59] width 10 height 10
click at [630, 114] on button "Book a call with us" at bounding box center [640, 120] width 78 height 16
click at [639, 57] on icon at bounding box center [640, 59] width 10 height 10
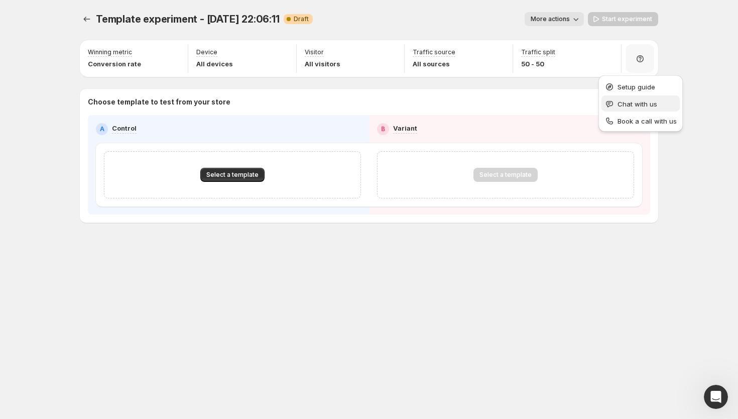
click at [636, 102] on span "Chat with us" at bounding box center [637, 104] width 40 height 8
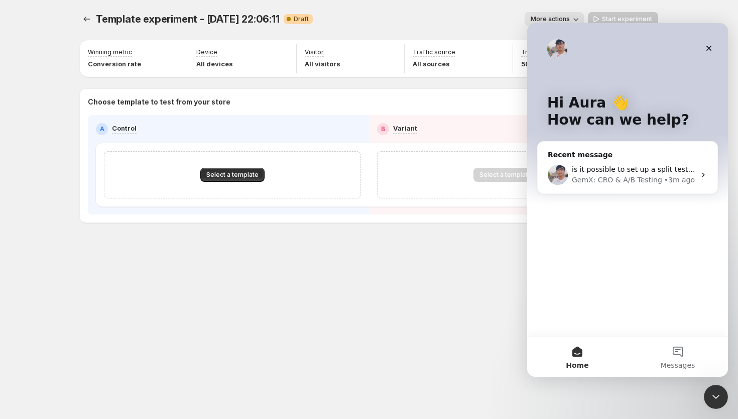
click at [516, 44] on div "Traffic split 50 - 50" at bounding box center [567, 58] width 108 height 33
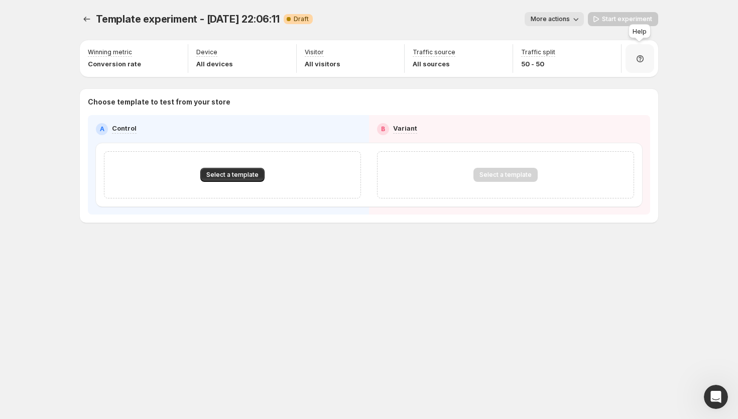
click at [641, 61] on icon at bounding box center [639, 58] width 7 height 7
click at [640, 92] on button "Setup guide" at bounding box center [640, 86] width 78 height 16
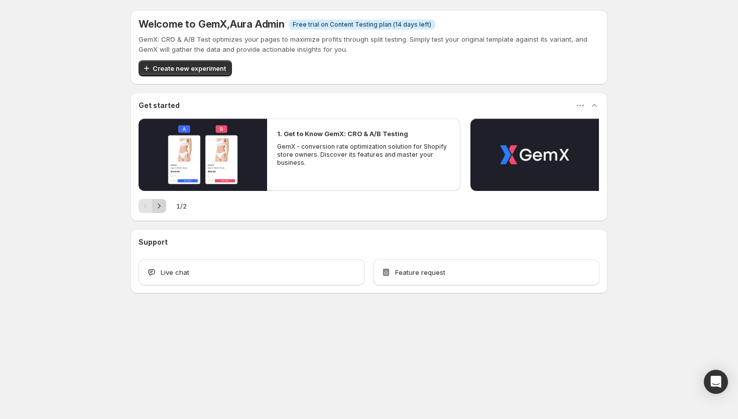
click at [156, 206] on icon "Next" at bounding box center [159, 206] width 10 height 10
click at [710, 377] on icon "Open Intercom Messenger" at bounding box center [715, 381] width 13 height 13
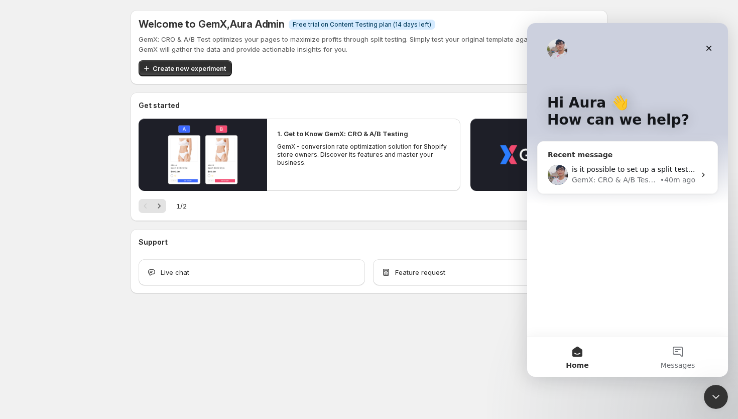
click at [620, 175] on div "GemX: CRO & A/B Testing" at bounding box center [615, 180] width 86 height 11
